Goal: Check status

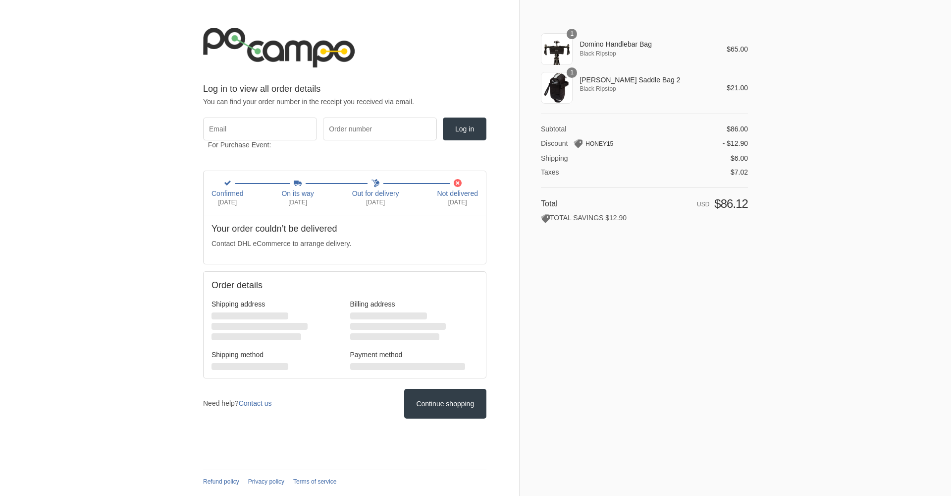
click at [932, 495] on div at bounding box center [475, 496] width 951 height 0
click at [289, 127] on input "Email" at bounding box center [260, 128] width 114 height 23
type input "[EMAIL_ADDRESS][DOMAIN_NAME]"
click at [377, 119] on input "Order number" at bounding box center [380, 128] width 114 height 23
type input "22150"
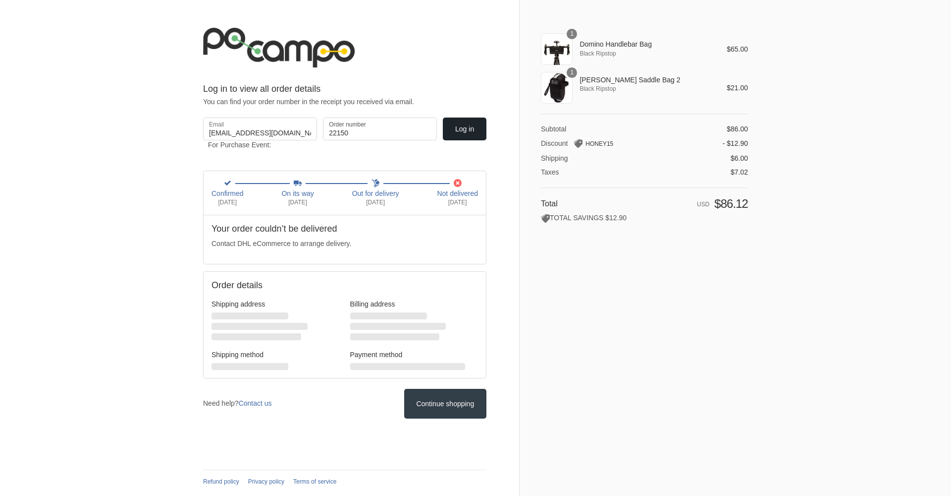
click at [469, 122] on button "Log in" at bounding box center [465, 128] width 44 height 23
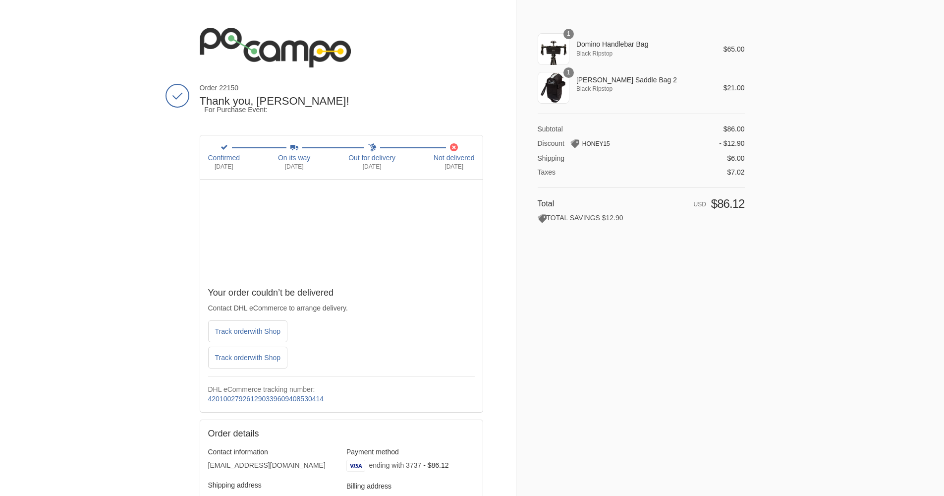
click at [931, 495] on div at bounding box center [472, 496] width 944 height 0
